Goal: Task Accomplishment & Management: Complete application form

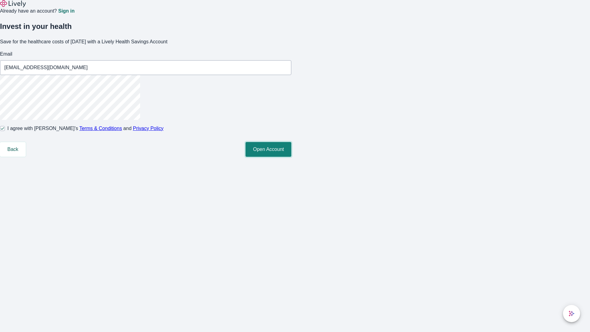
click at [291, 157] on button "Open Account" at bounding box center [269, 149] width 46 height 15
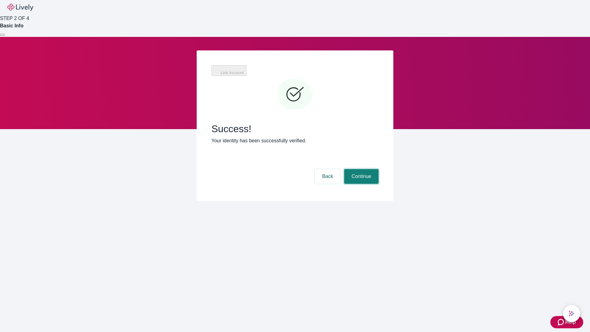
click at [360, 169] on button "Continue" at bounding box center [361, 176] width 34 height 15
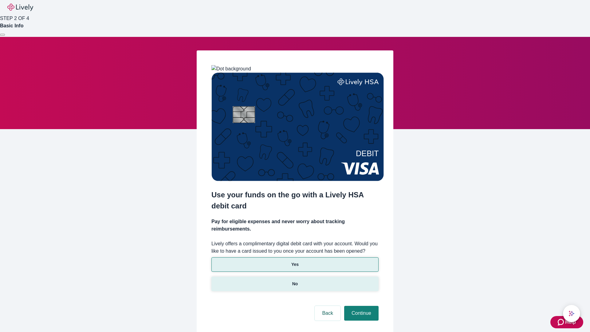
click at [295, 281] on p "No" at bounding box center [295, 284] width 6 height 6
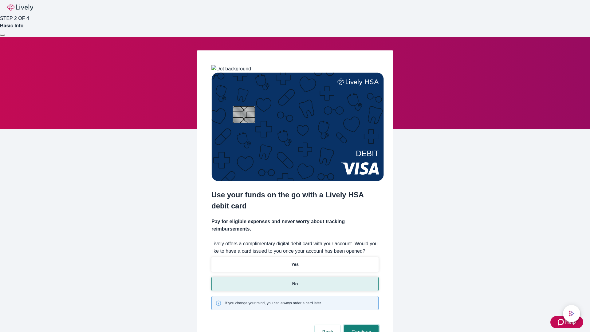
click at [360, 325] on button "Continue" at bounding box center [361, 332] width 34 height 15
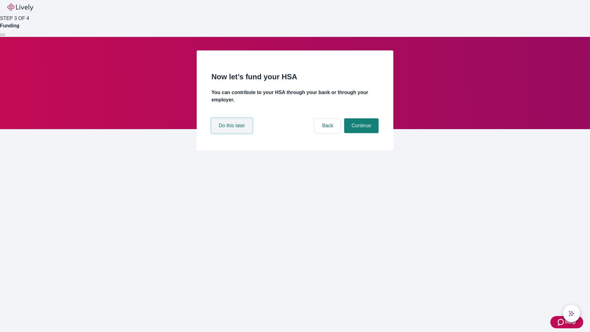
click at [233, 133] on button "Do this later" at bounding box center [231, 125] width 41 height 15
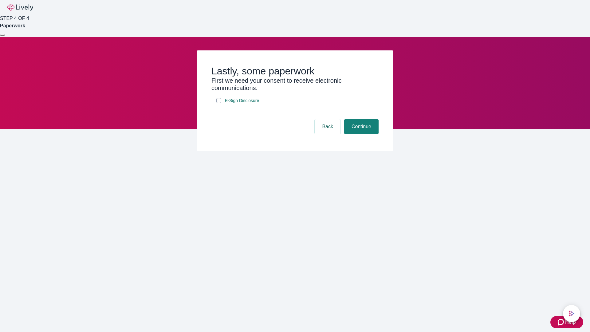
click at [219, 103] on input "E-Sign Disclosure" at bounding box center [218, 100] width 5 height 5
checkbox input "true"
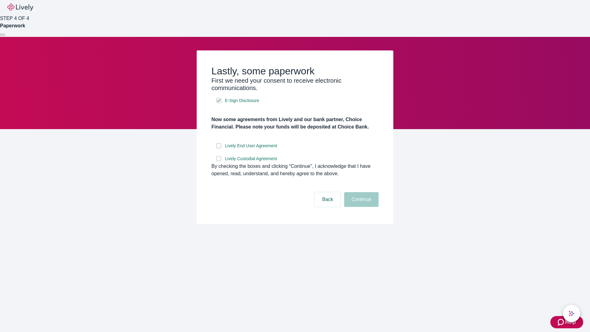
click at [219, 148] on input "Lively End User Agreement" at bounding box center [218, 145] width 5 height 5
checkbox input "true"
click at [219, 161] on input "Lively Custodial Agreement" at bounding box center [218, 158] width 5 height 5
checkbox input "true"
click at [360, 207] on button "Continue" at bounding box center [361, 199] width 34 height 15
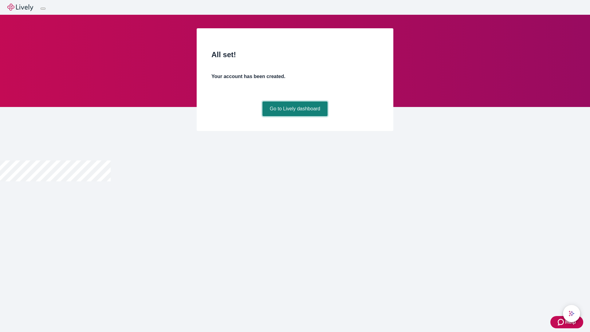
click at [295, 116] on link "Go to Lively dashboard" at bounding box center [294, 108] width 65 height 15
